Goal: Task Accomplishment & Management: Manage account settings

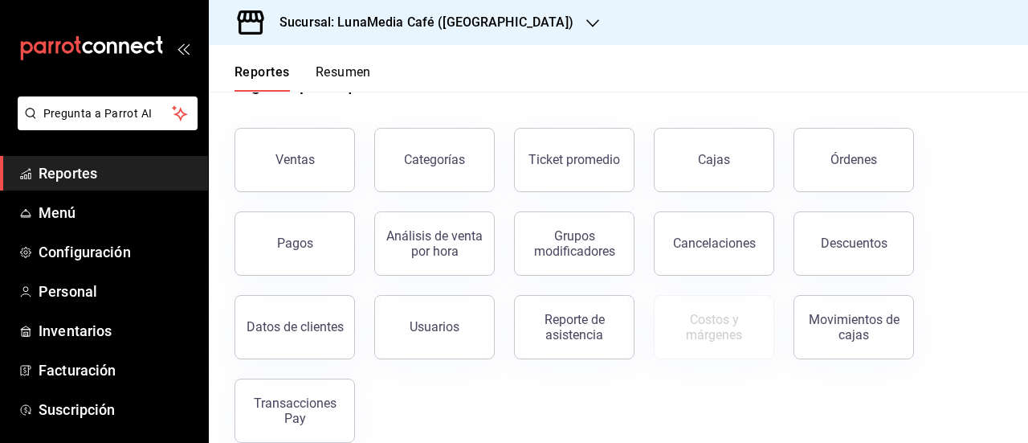
scroll to position [80, 0]
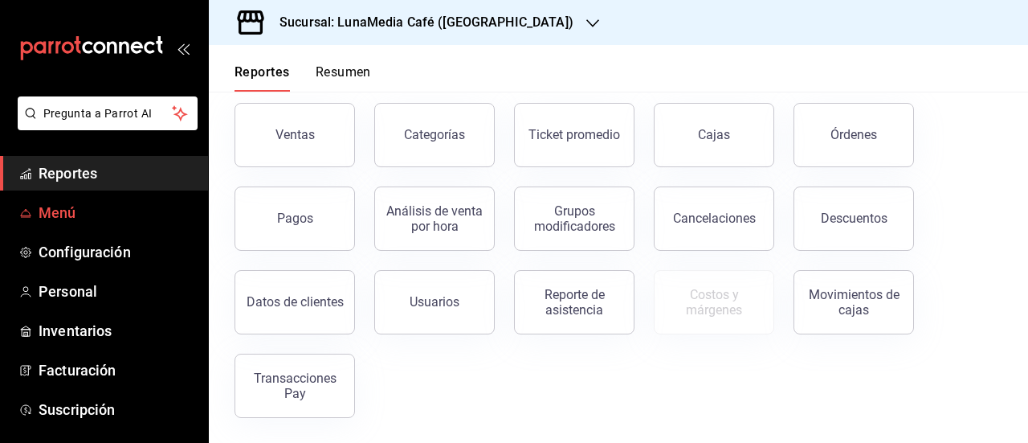
click at [59, 206] on span "Menú" at bounding box center [117, 213] width 157 height 22
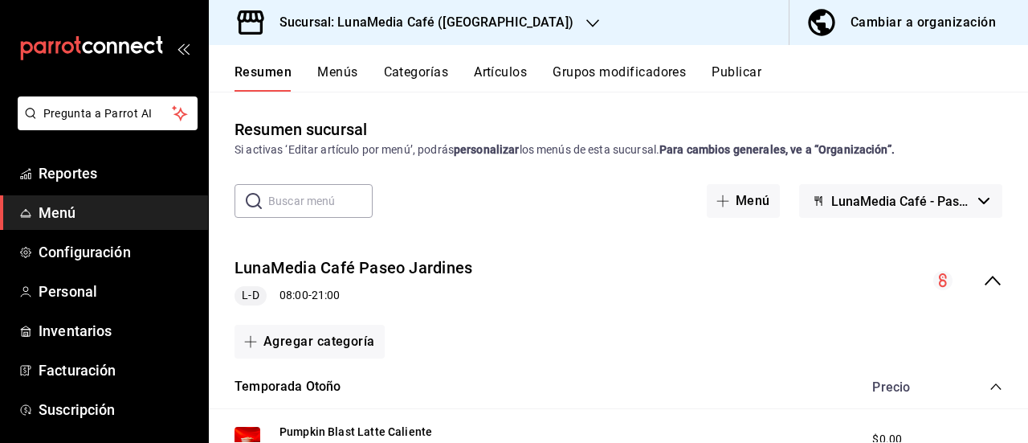
click at [421, 67] on button "Categorías" at bounding box center [416, 77] width 65 height 27
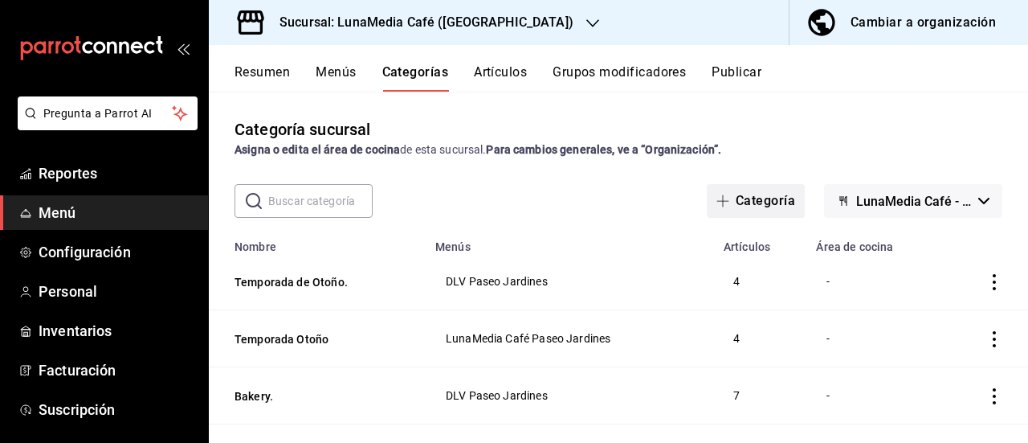
click at [745, 202] on button "Categoría" at bounding box center [756, 201] width 98 height 34
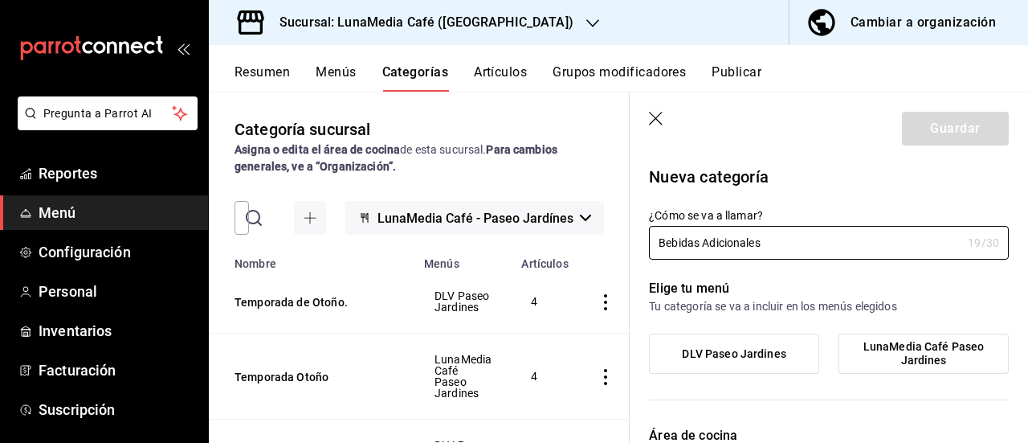
type input "Bebidas Adicionales"
click at [916, 348] on span "LunaMedia Café Paseo Jardines" at bounding box center [924, 353] width 146 height 27
click at [0, 0] on input "LunaMedia Café Paseo Jardines" at bounding box center [0, 0] width 0 height 0
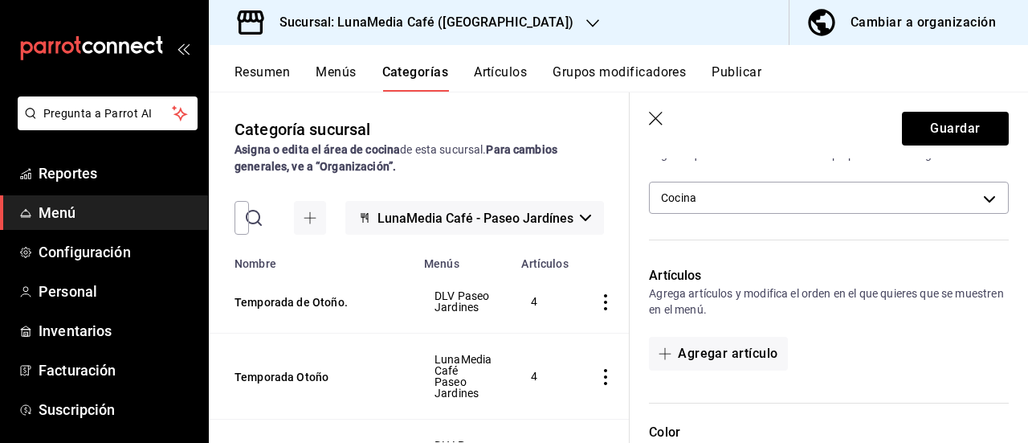
scroll to position [321, 0]
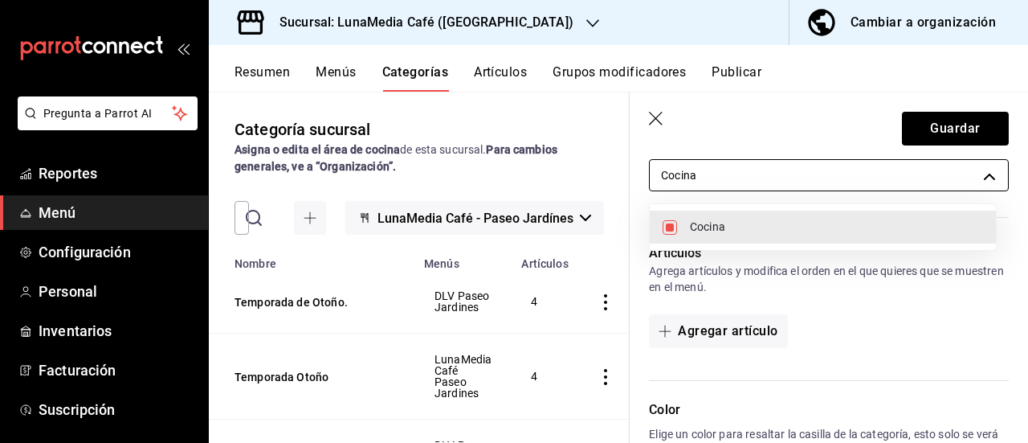
click at [794, 175] on body "Pregunta a Parrot AI Reportes Menú Configuración Personal Inventarios Facturaci…" at bounding box center [514, 221] width 1028 height 443
click at [674, 227] on input "checkbox" at bounding box center [670, 227] width 14 height 14
checkbox input "false"
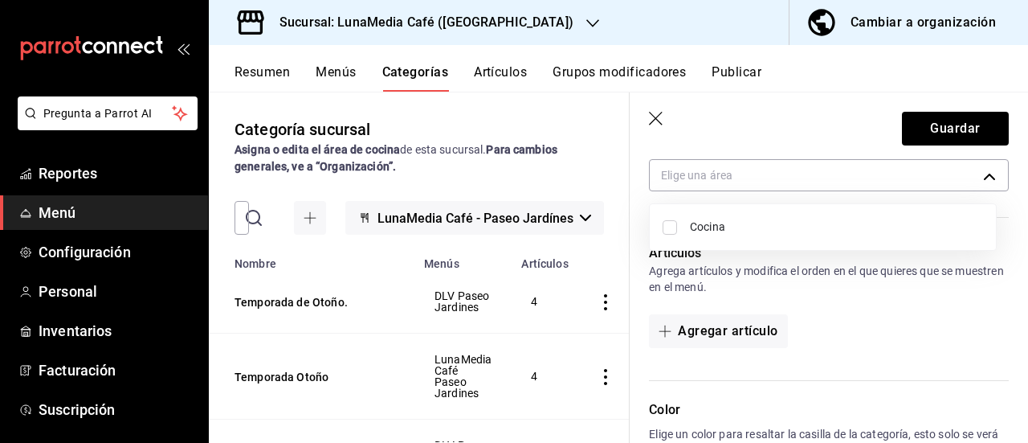
click at [823, 316] on div at bounding box center [514, 221] width 1028 height 443
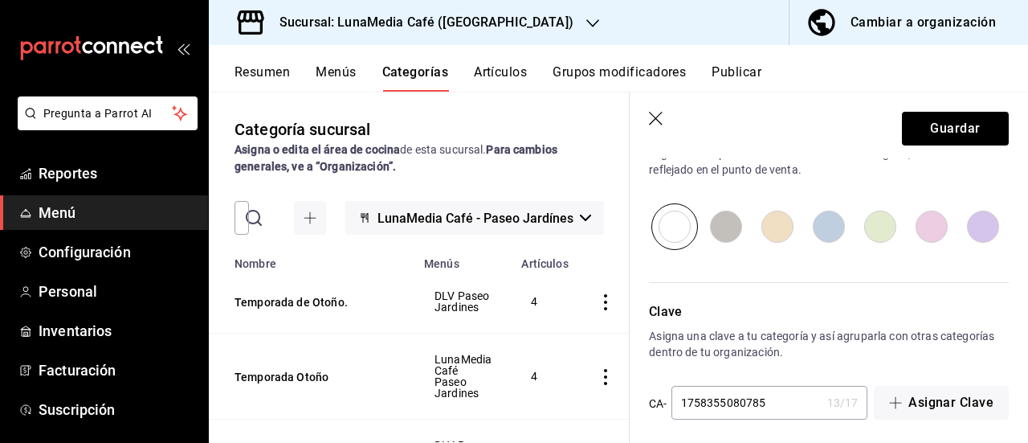
scroll to position [610, 0]
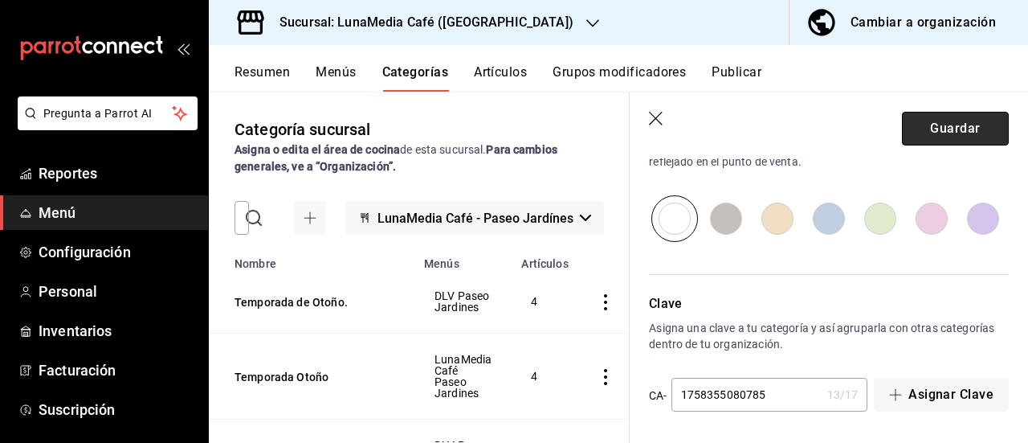
click at [933, 120] on button "Guardar" at bounding box center [955, 129] width 107 height 34
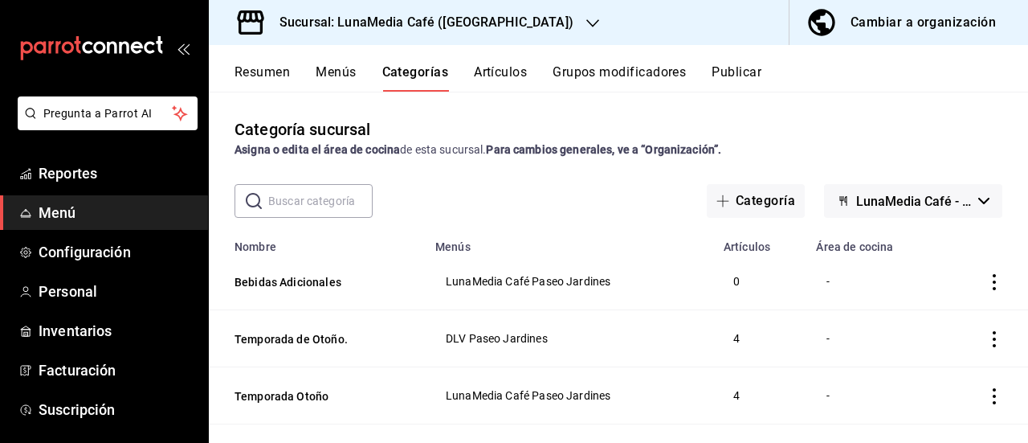
click at [500, 69] on button "Artículos" at bounding box center [500, 77] width 53 height 27
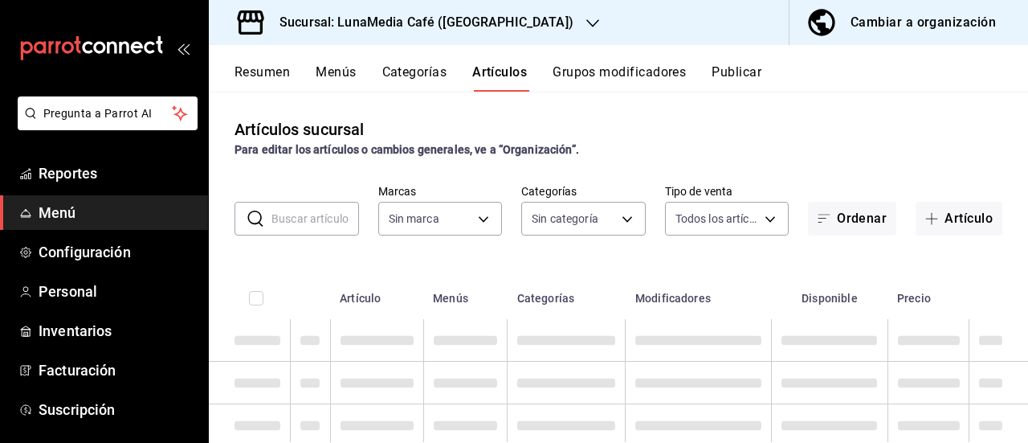
type input "b9a0b28a-a8c6-4fb4-9998-6933c83bd964"
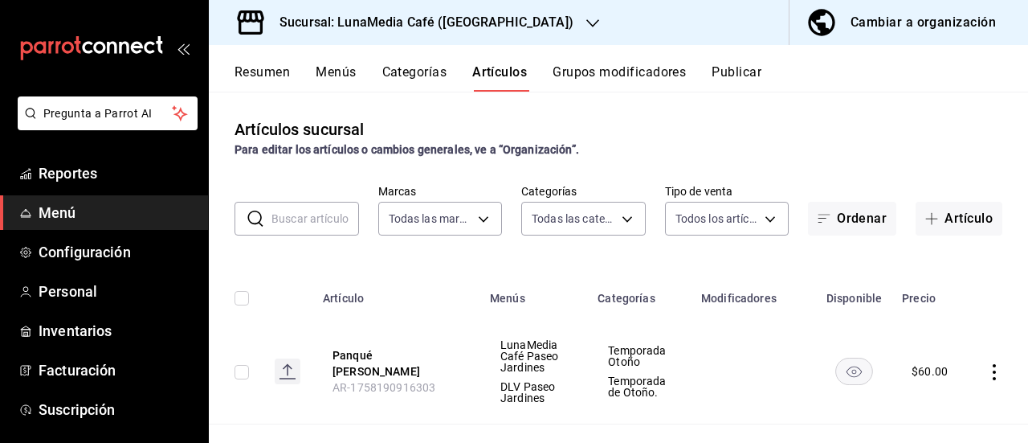
type input "9bfd316f-93ff-4a7b-87a1-66fdb06710ce,07494887-d468-48aa-a246-e0274b537a76,91c1c…"
click at [926, 218] on icon "button" at bounding box center [932, 218] width 12 height 1
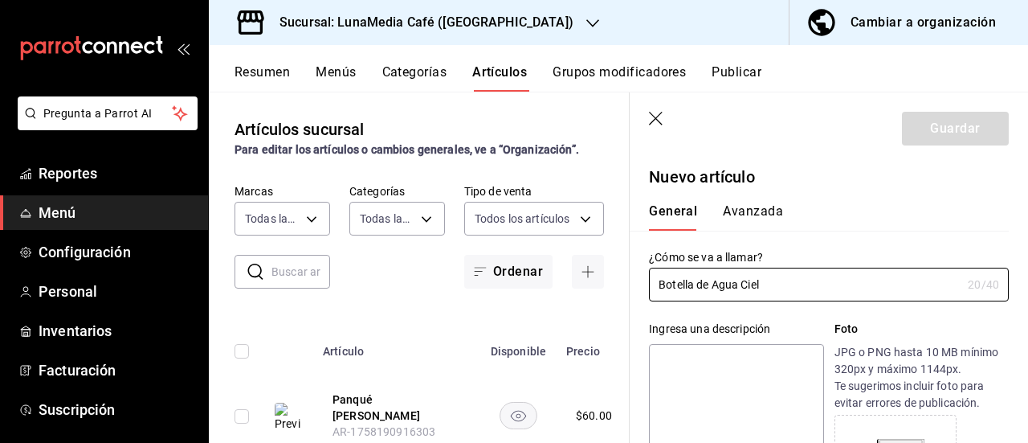
type input "Botella de Agua Ciel"
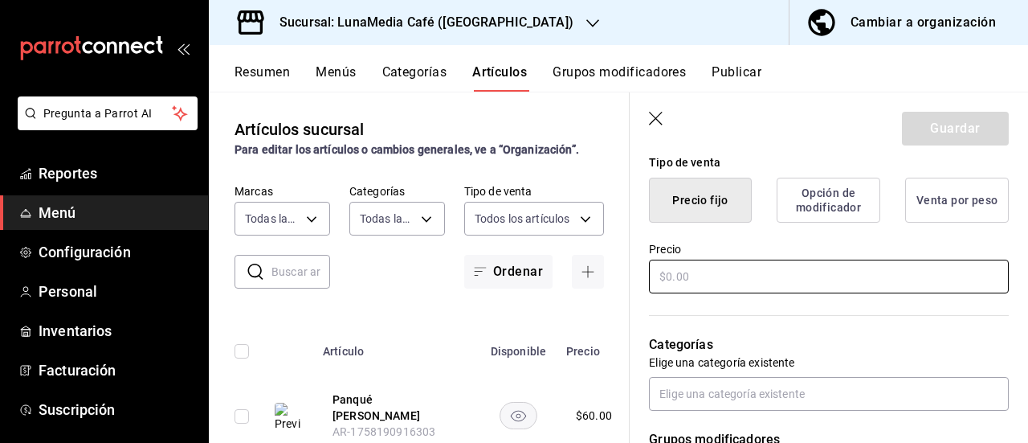
click at [745, 277] on input "text" at bounding box center [829, 276] width 360 height 34
type input "$20.00"
click at [776, 328] on div "Categorías Elige una categoría existente" at bounding box center [819, 353] width 379 height 115
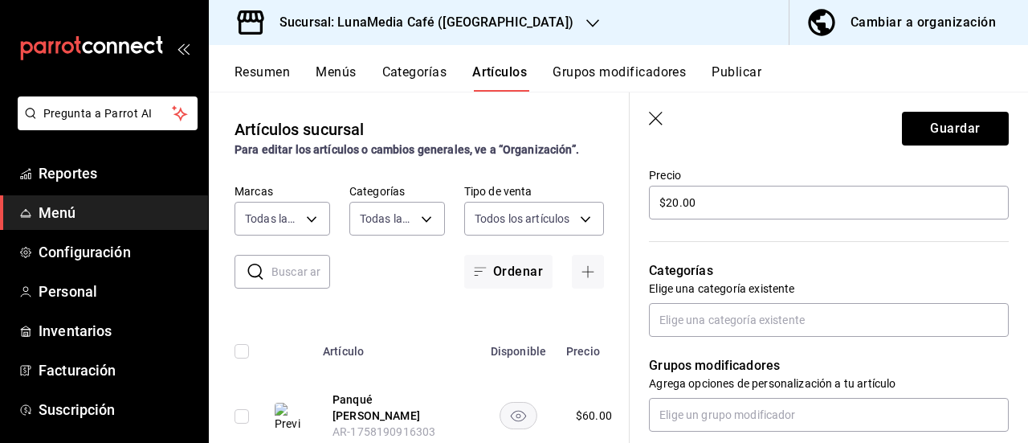
scroll to position [562, 0]
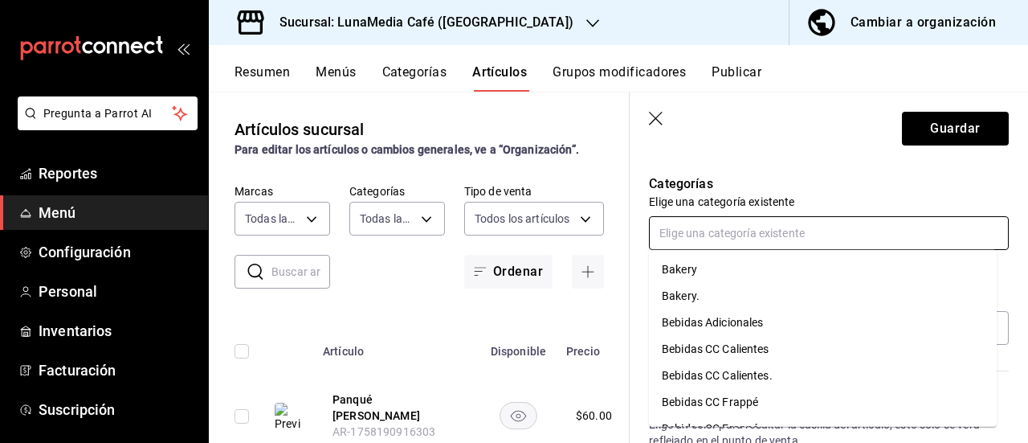
click at [755, 235] on input "text" at bounding box center [829, 233] width 360 height 34
click at [762, 324] on li "Bebidas Adicionales" at bounding box center [823, 322] width 348 height 27
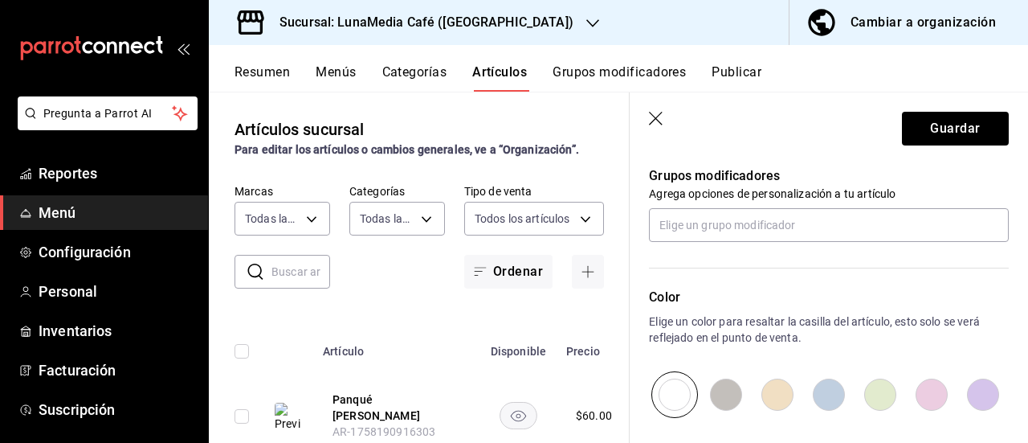
scroll to position [723, 0]
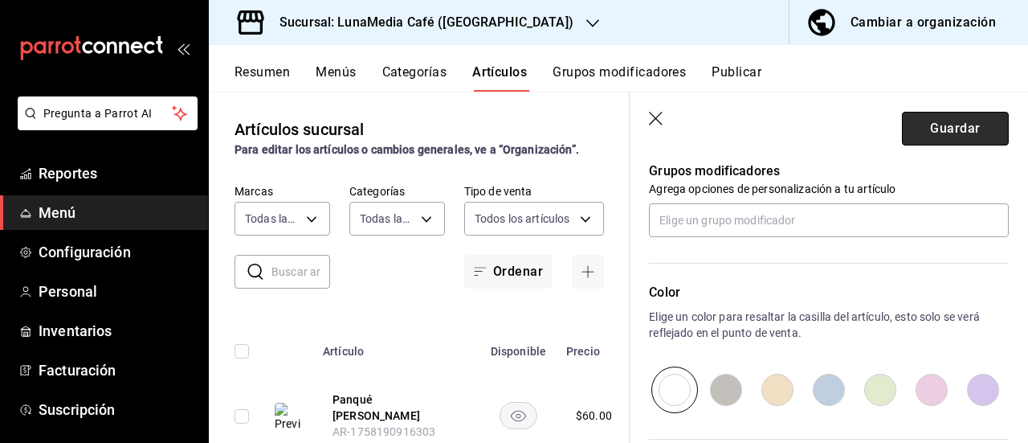
click at [933, 133] on button "Guardar" at bounding box center [955, 129] width 107 height 34
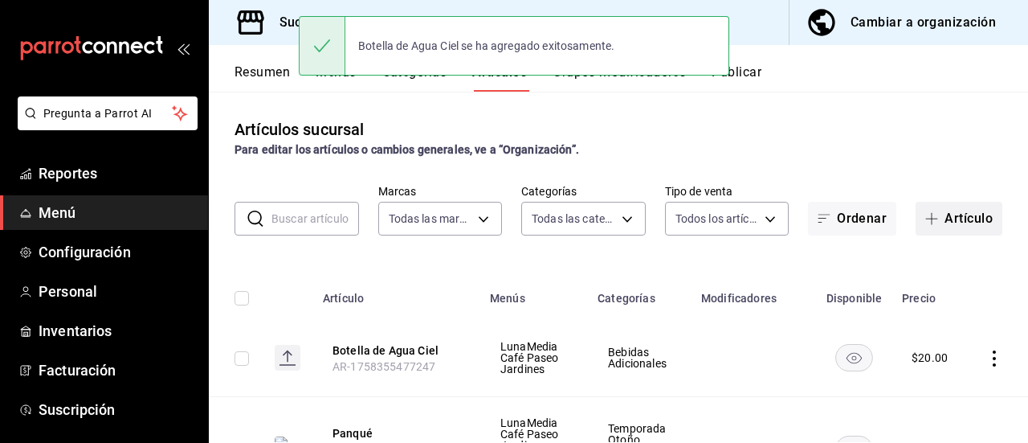
click at [925, 216] on icon "button" at bounding box center [931, 218] width 13 height 13
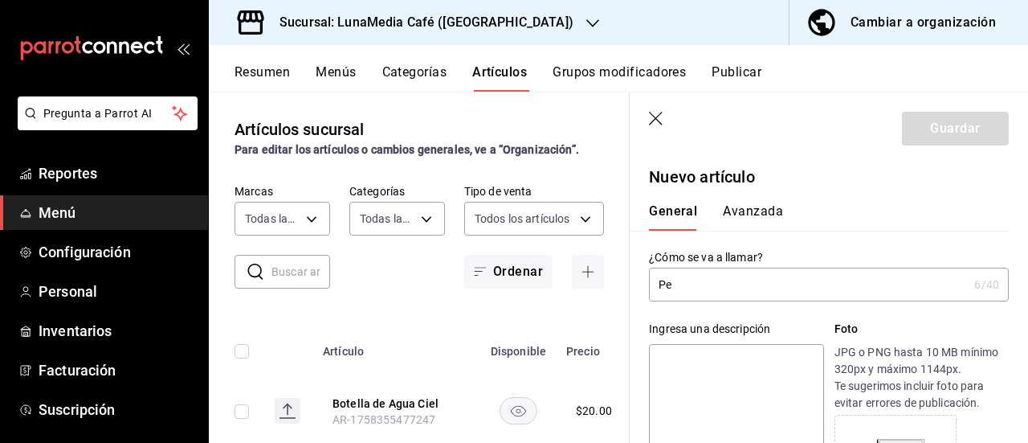
type input "P"
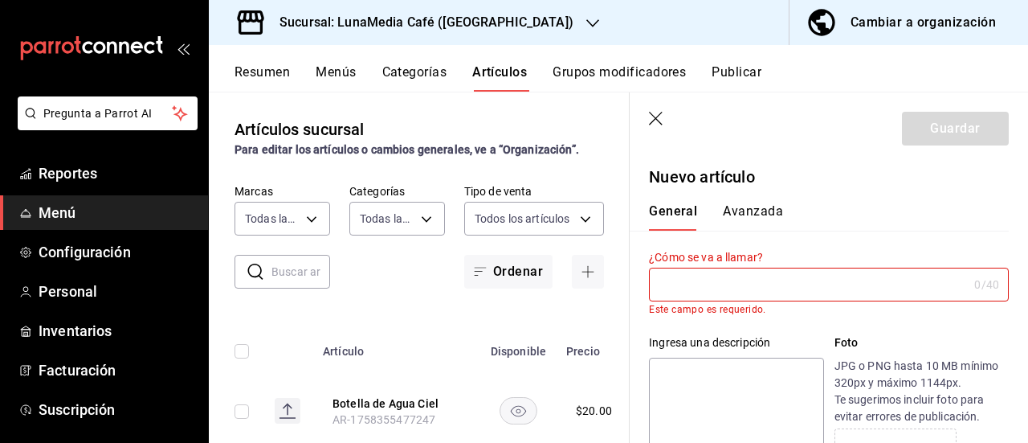
type input "A"
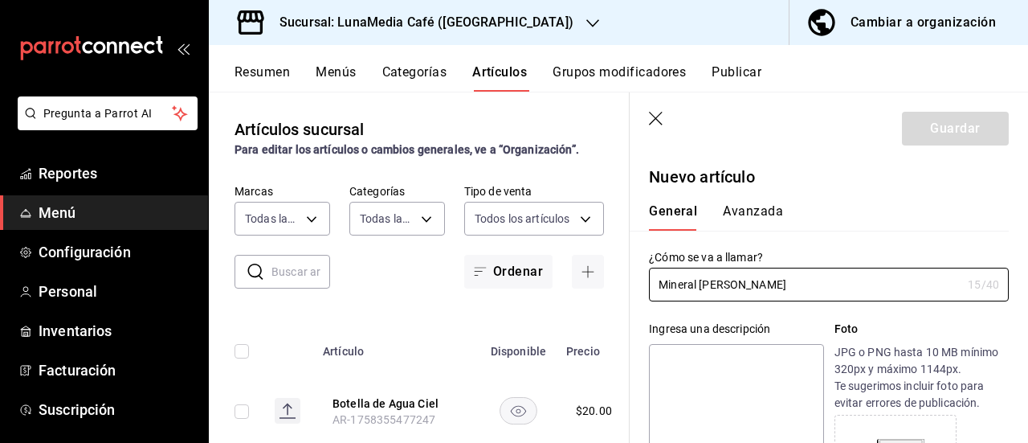
type input "Mineral [PERSON_NAME]"
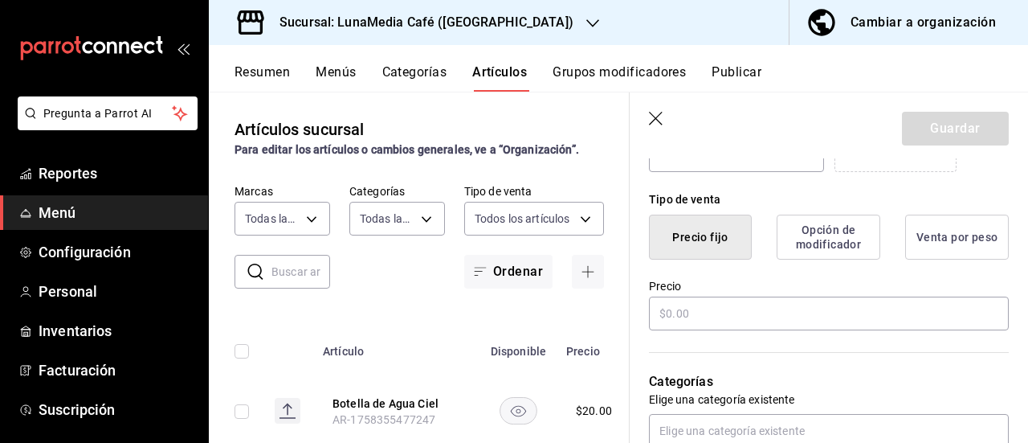
scroll to position [402, 0]
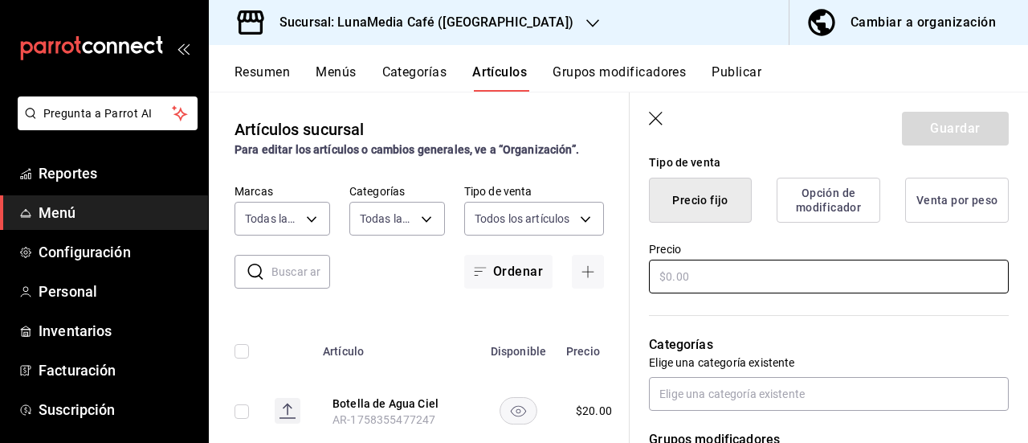
drag, startPoint x: 705, startPoint y: 280, endPoint x: 696, endPoint y: 280, distance: 9.6
click at [696, 280] on input "text" at bounding box center [829, 276] width 360 height 34
type input "$32.00"
click at [749, 312] on div "Categorías Elige una categoría existente" at bounding box center [819, 353] width 379 height 115
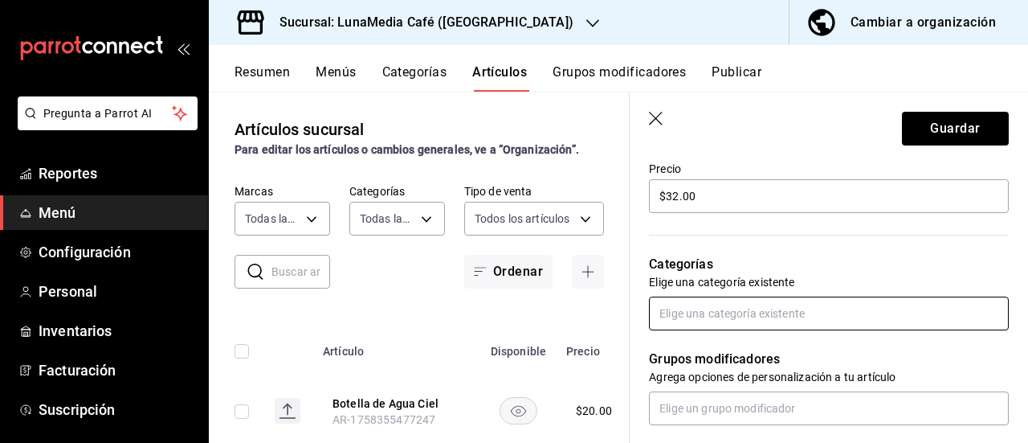
click at [749, 312] on input "text" at bounding box center [829, 313] width 360 height 34
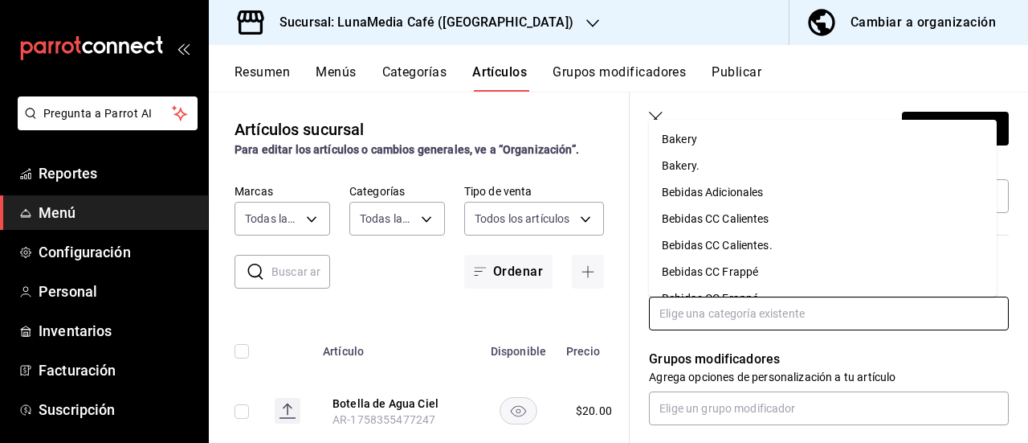
click at [720, 194] on li "Bebidas Adicionales" at bounding box center [823, 192] width 348 height 27
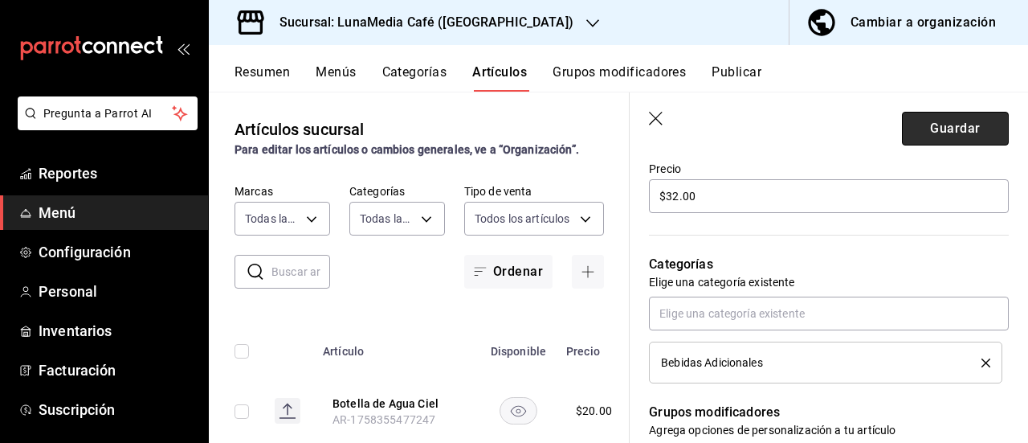
click at [916, 129] on button "Guardar" at bounding box center [955, 129] width 107 height 34
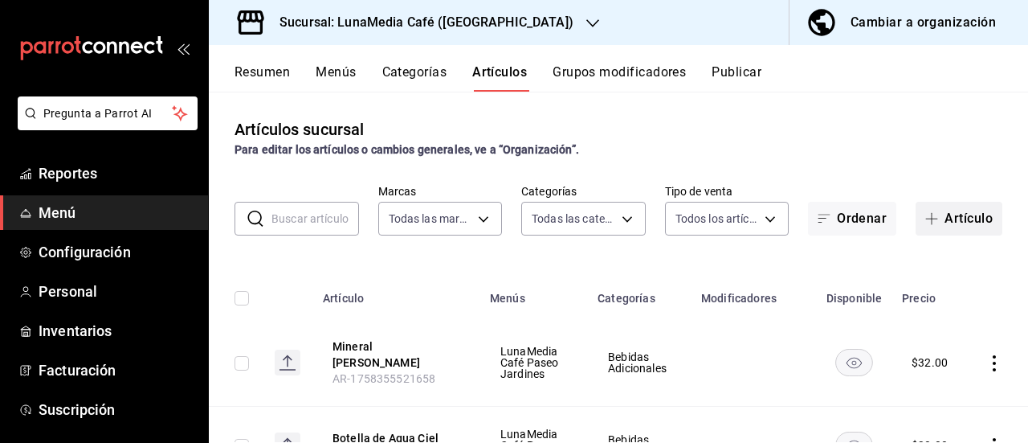
click at [935, 219] on button "Artículo" at bounding box center [959, 219] width 87 height 34
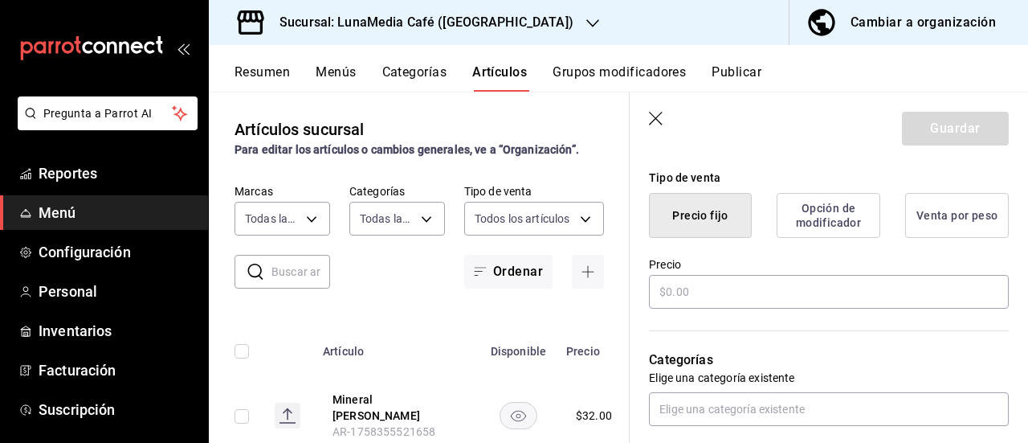
scroll to position [402, 0]
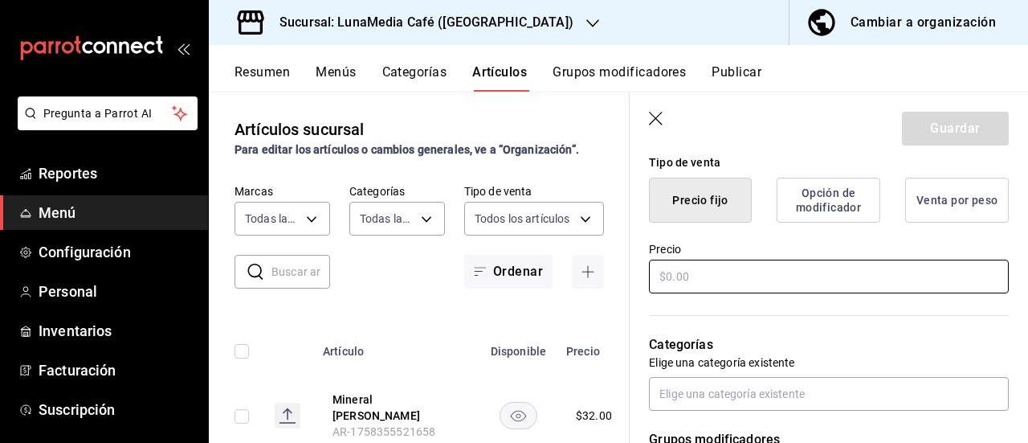
type input "Mineral San [PERSON_NAME]"
click at [684, 281] on input "text" at bounding box center [829, 276] width 360 height 34
type input "$36.00"
click at [939, 128] on button "Guardar" at bounding box center [955, 129] width 107 height 34
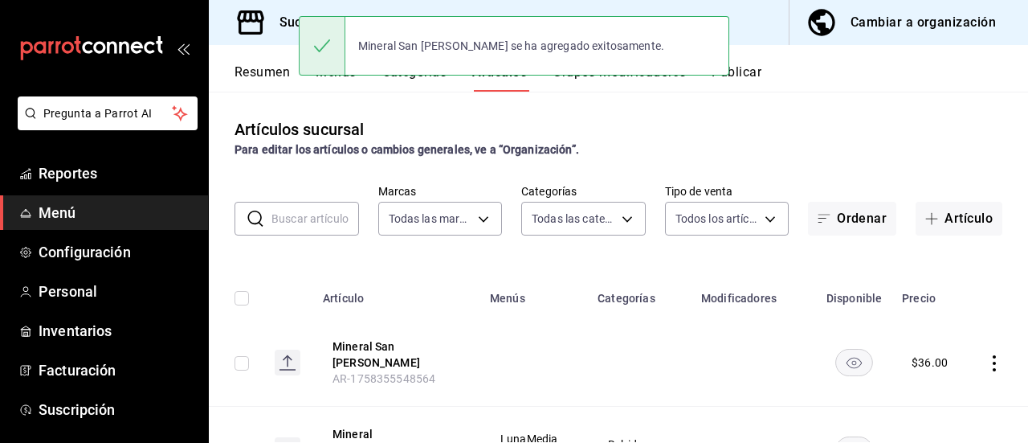
click at [986, 357] on icon "actions" at bounding box center [994, 363] width 16 height 16
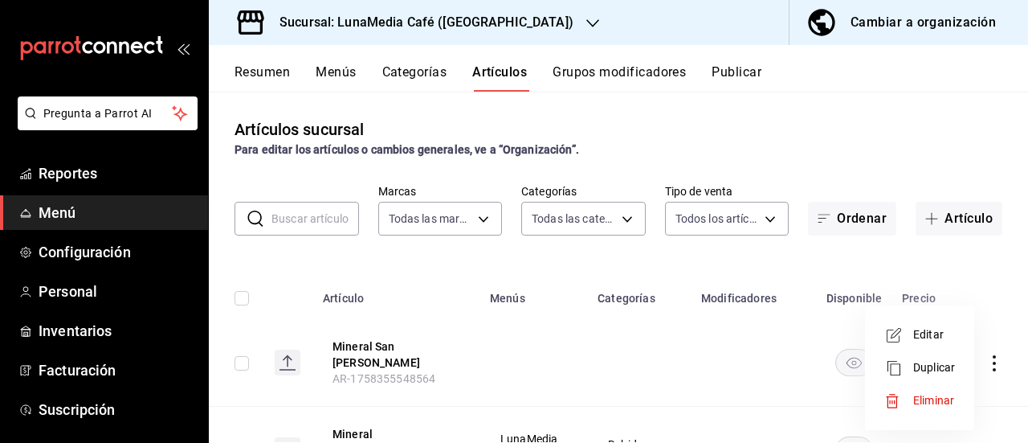
click at [922, 341] on span "Editar" at bounding box center [934, 334] width 42 height 17
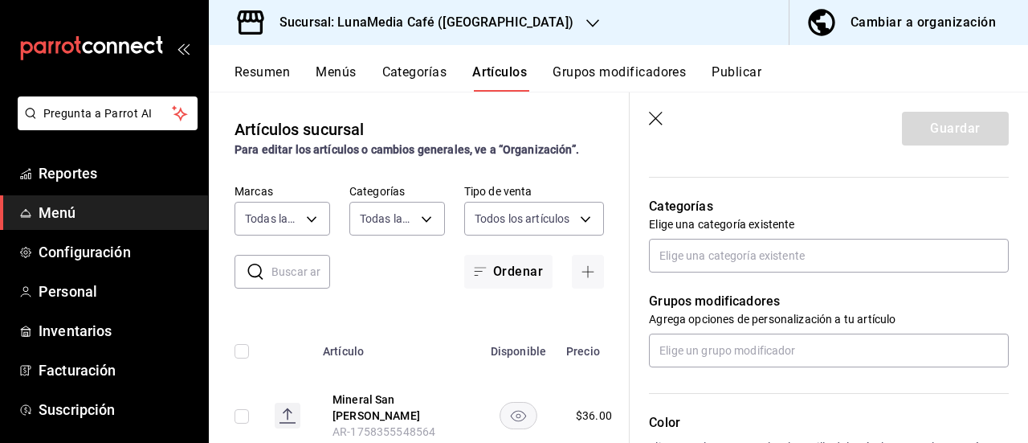
scroll to position [562, 0]
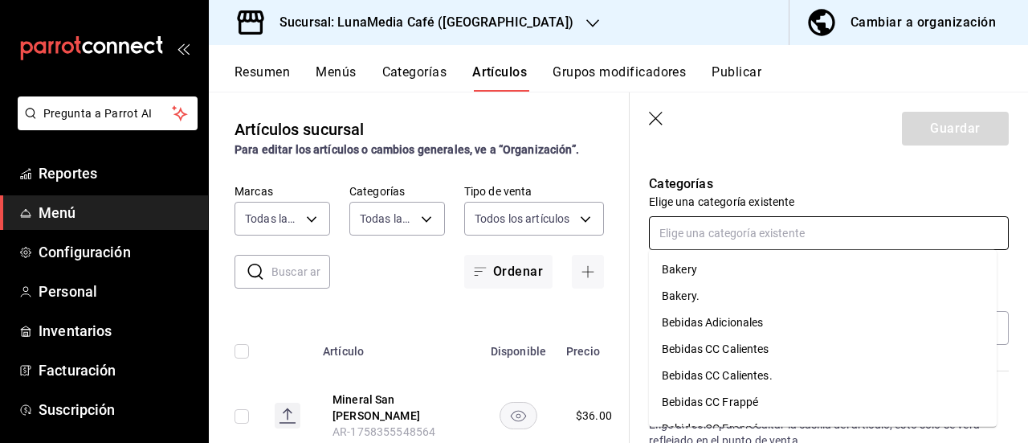
click at [739, 227] on input "text" at bounding box center [829, 233] width 360 height 34
click at [710, 318] on li "Bebidas Adicionales" at bounding box center [823, 322] width 348 height 27
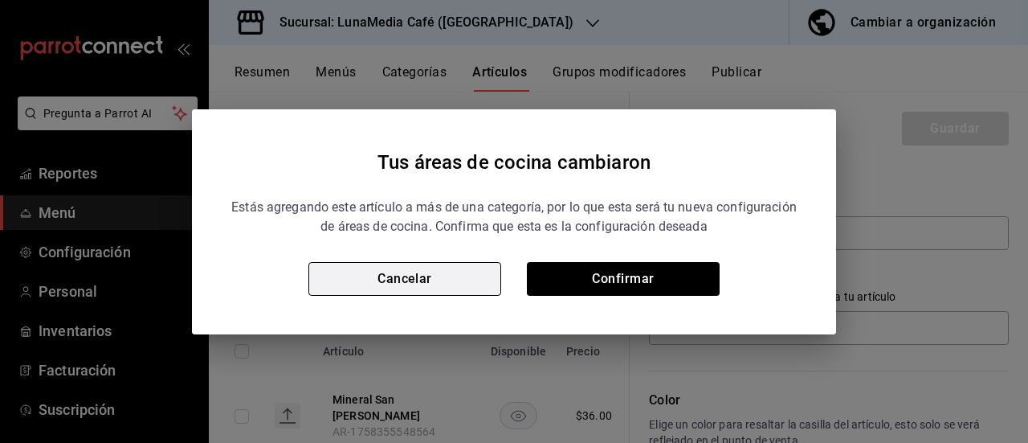
click at [439, 276] on button "Cancelar" at bounding box center [404, 279] width 193 height 34
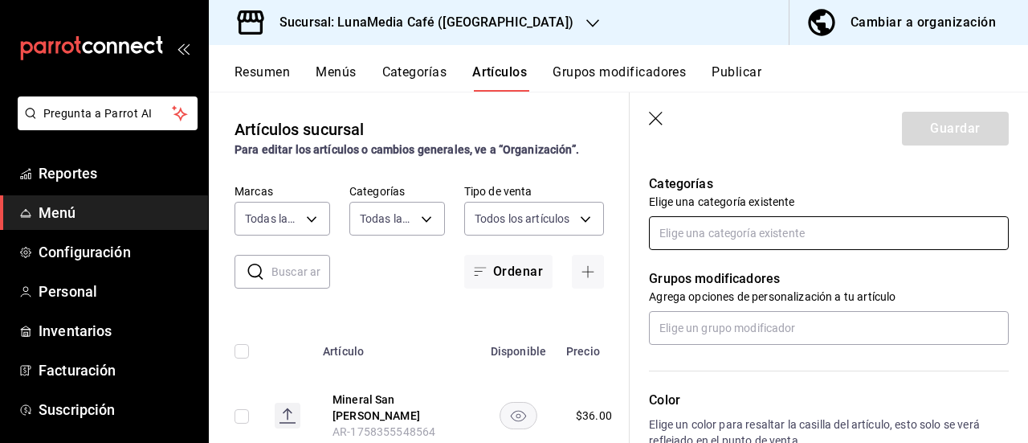
click at [696, 234] on input "text" at bounding box center [829, 233] width 360 height 34
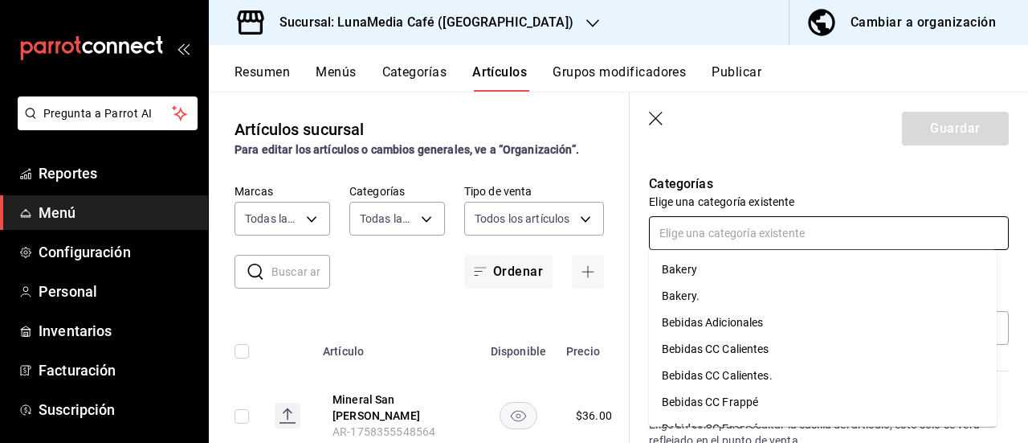
click at [715, 322] on li "Bebidas Adicionales" at bounding box center [823, 322] width 348 height 27
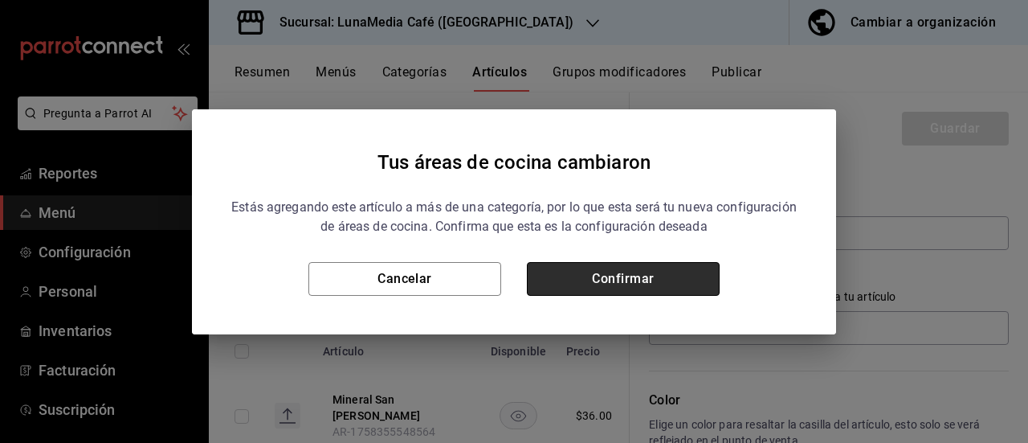
click at [602, 281] on button "Confirmar" at bounding box center [623, 279] width 193 height 34
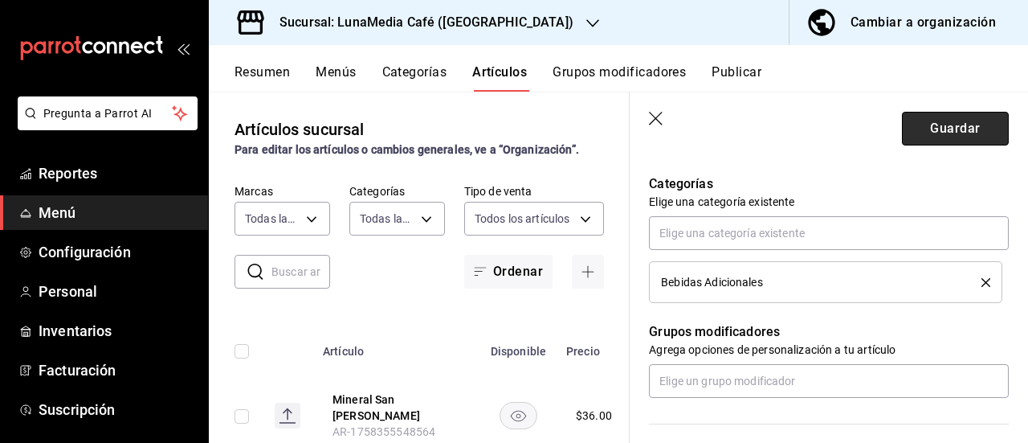
click at [962, 129] on button "Guardar" at bounding box center [955, 129] width 107 height 34
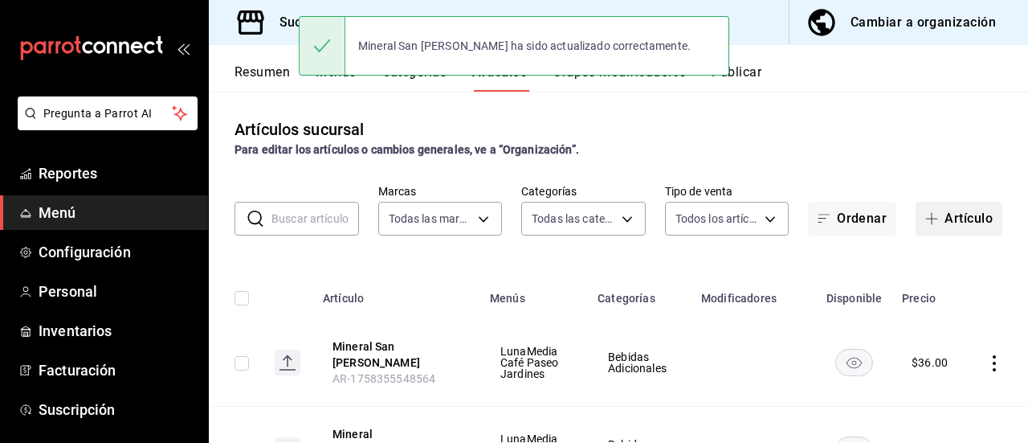
click at [947, 219] on button "Artículo" at bounding box center [959, 219] width 87 height 34
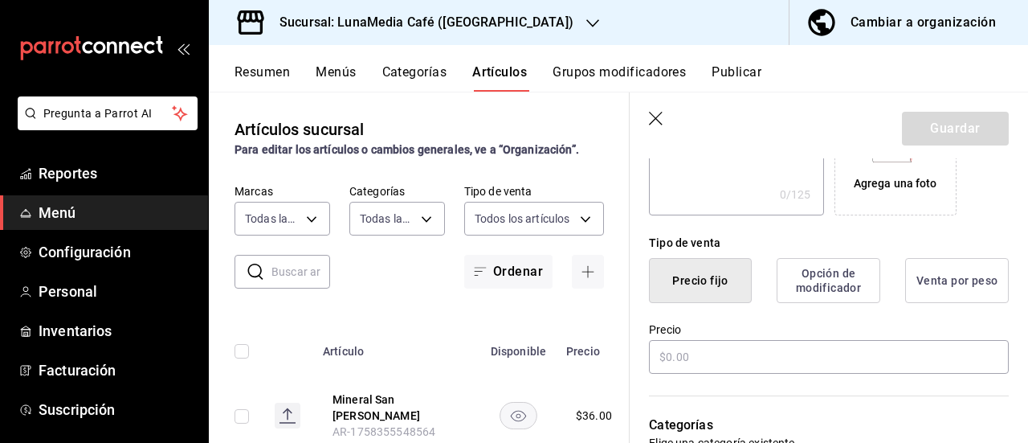
scroll to position [402, 0]
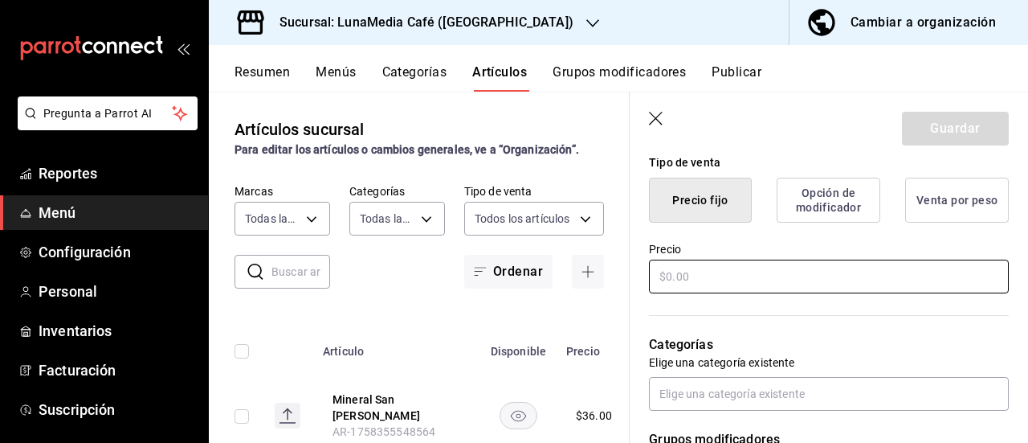
type input "Coca Cola"
click at [670, 267] on input "text" at bounding box center [829, 276] width 360 height 34
type input "$24.00"
click at [929, 119] on button "Guardar" at bounding box center [955, 129] width 107 height 34
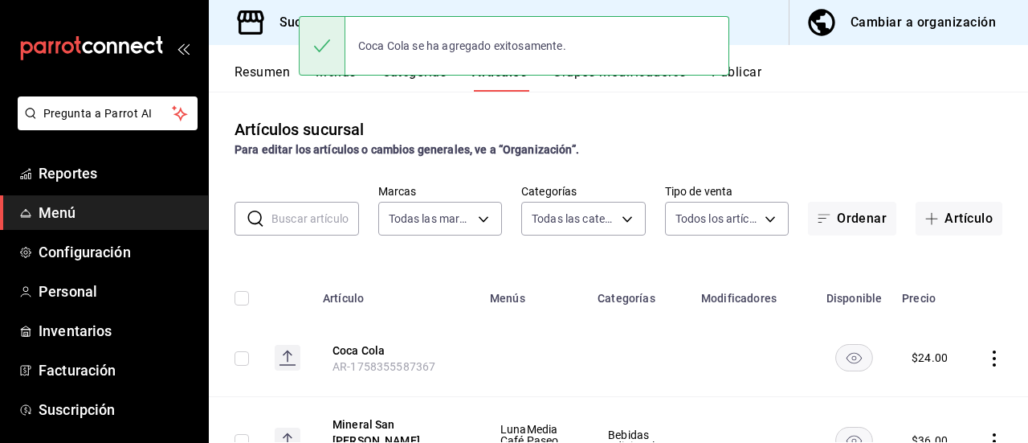
click at [986, 360] on icon "actions" at bounding box center [994, 358] width 16 height 16
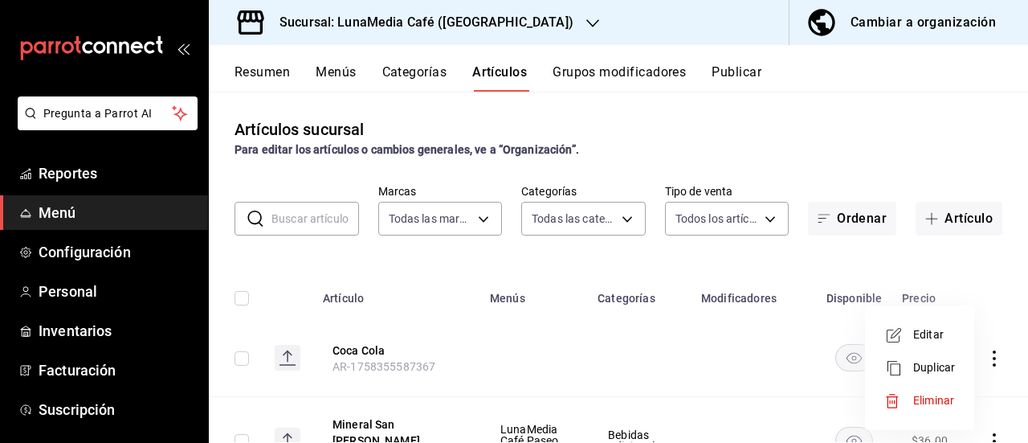
click at [916, 340] on span "Editar" at bounding box center [934, 334] width 42 height 17
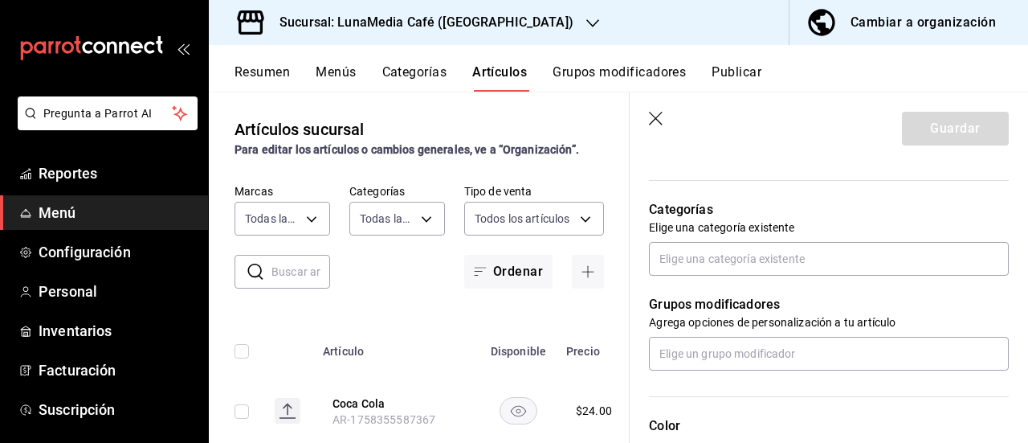
scroll to position [562, 0]
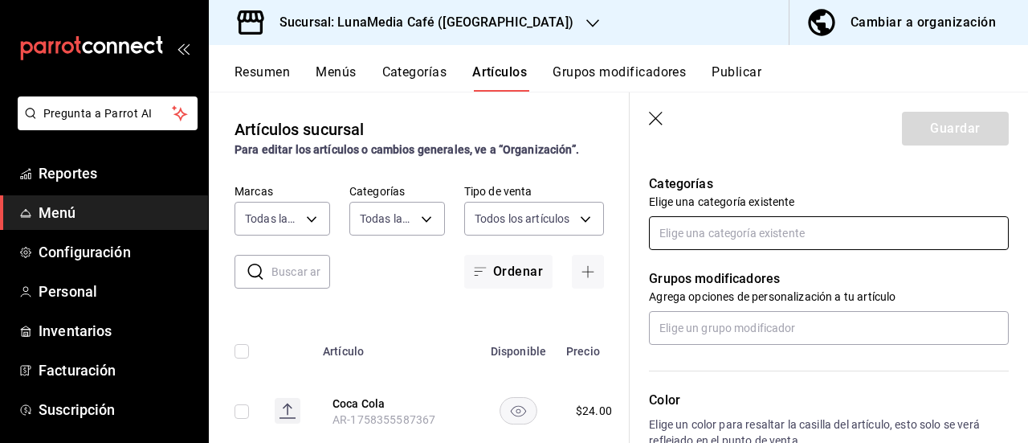
click at [752, 241] on input "text" at bounding box center [829, 233] width 360 height 34
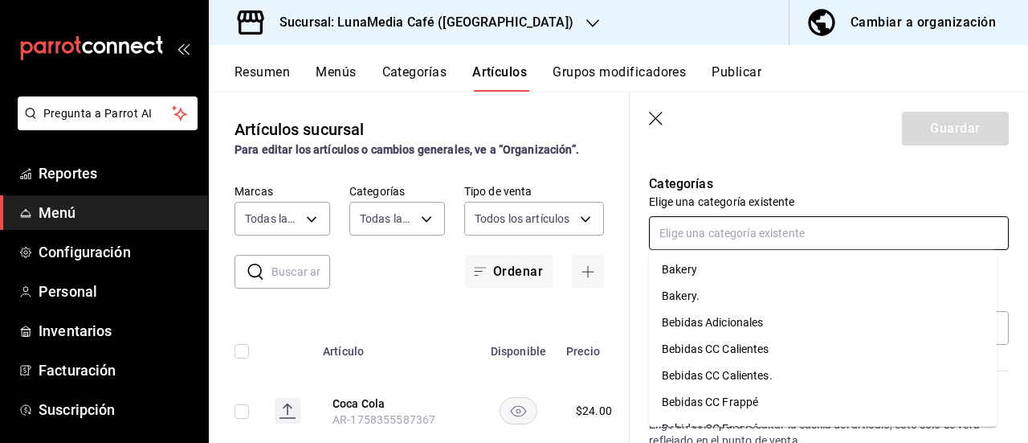
click at [703, 325] on li "Bebidas Adicionales" at bounding box center [823, 322] width 348 height 27
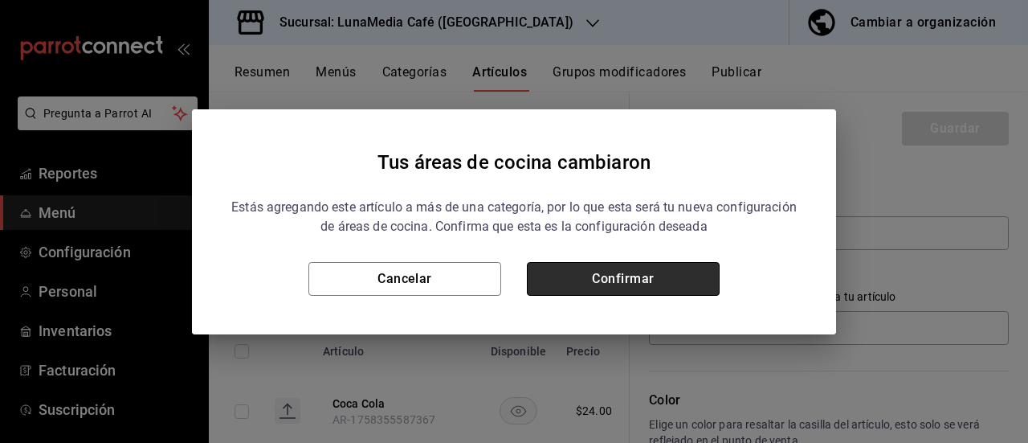
click at [604, 272] on button "Confirmar" at bounding box center [623, 279] width 193 height 34
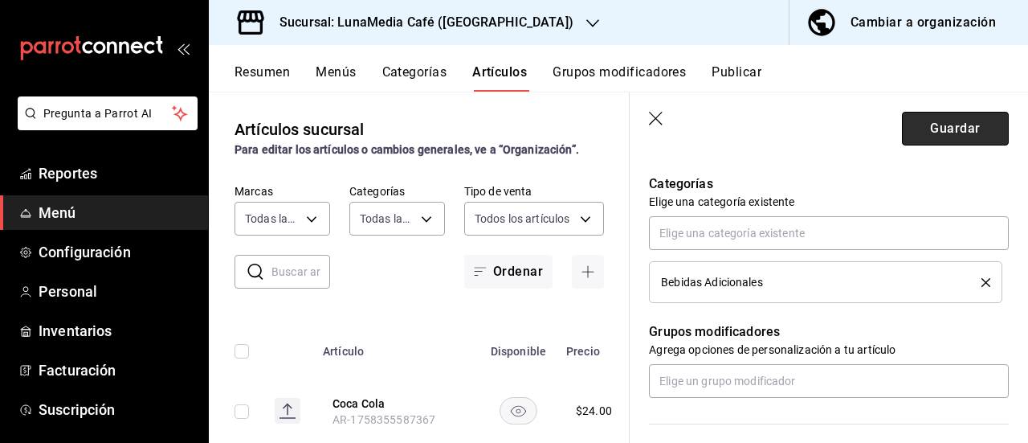
click at [922, 122] on button "Guardar" at bounding box center [955, 129] width 107 height 34
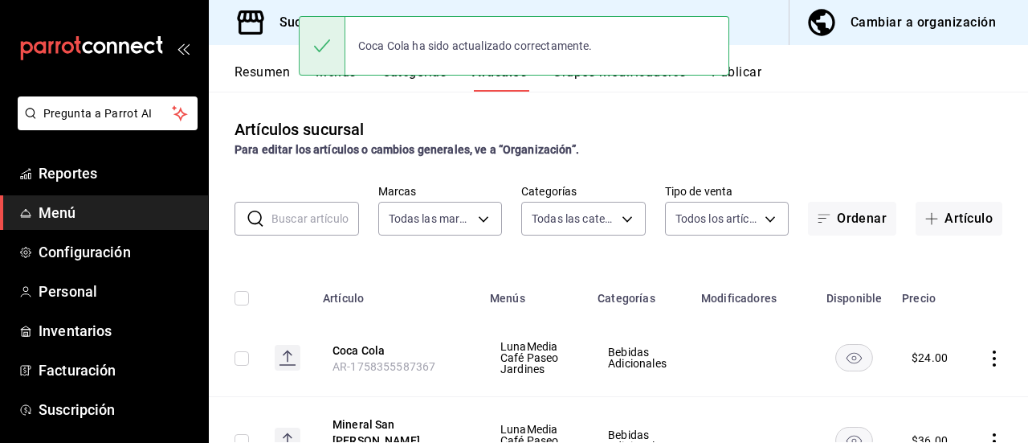
click at [263, 77] on button "Resumen" at bounding box center [262, 77] width 55 height 27
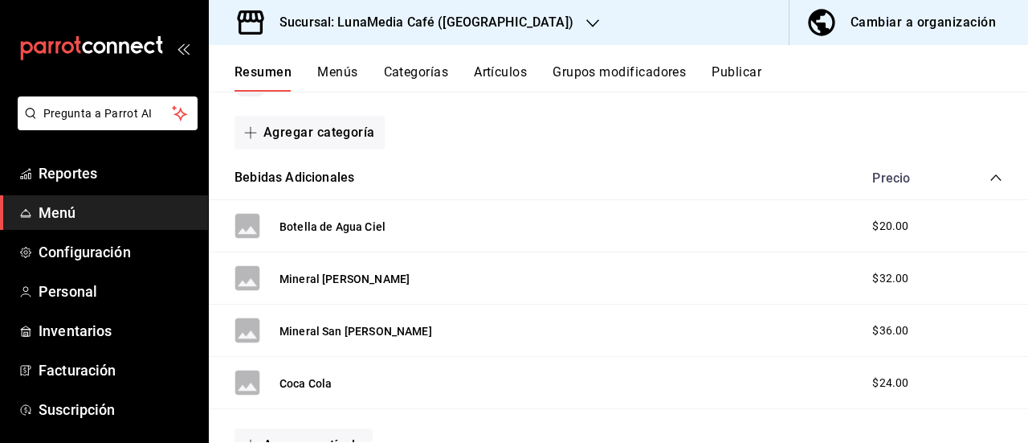
scroll to position [161, 0]
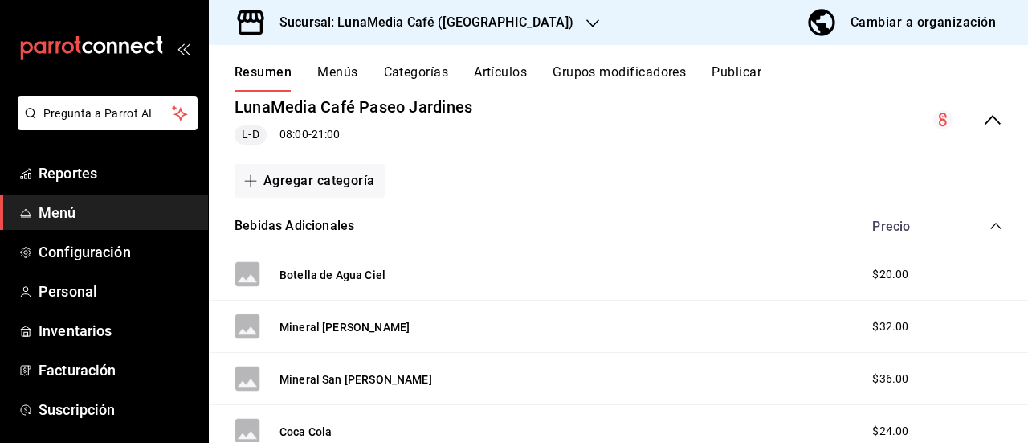
click at [990, 224] on icon "collapse-category-row" at bounding box center [996, 225] width 13 height 13
